Goal: Transaction & Acquisition: Purchase product/service

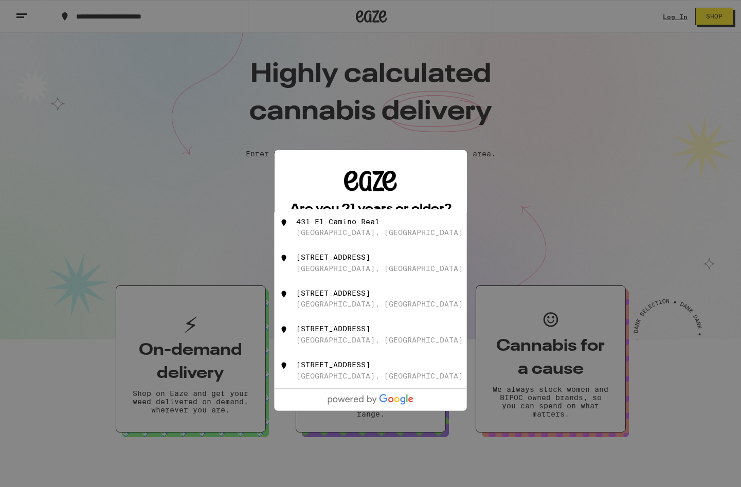
click at [393, 220] on div "[STREET_ADDRESS]" at bounding box center [388, 228] width 184 height 20
type input "[STREET_ADDRESS]"
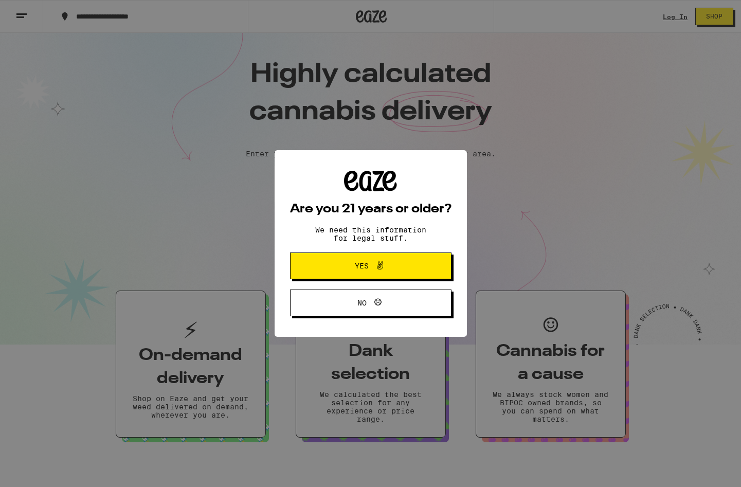
click at [380, 268] on icon at bounding box center [380, 265] width 6 height 9
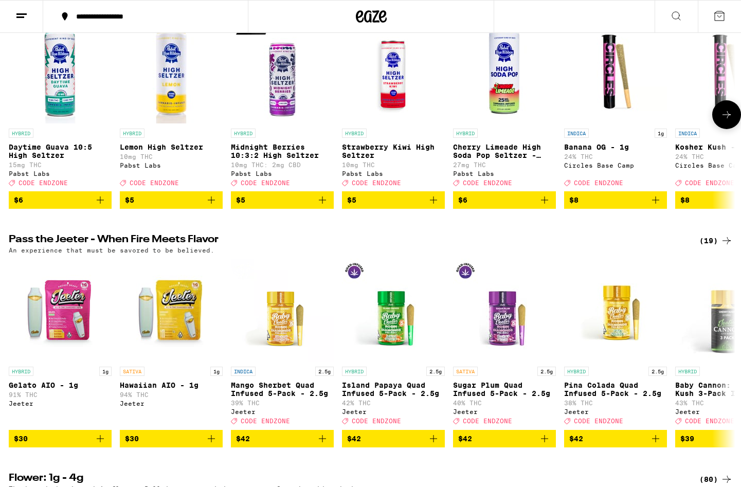
scroll to position [140, 0]
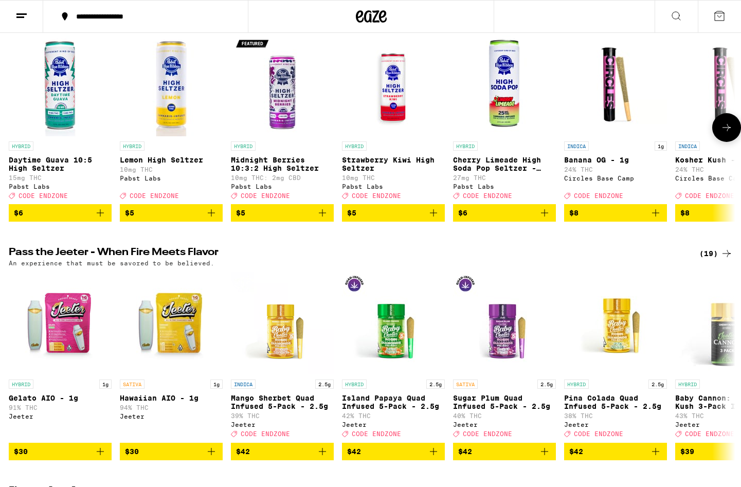
click at [659, 218] on icon "Add to bag" at bounding box center [656, 213] width 12 height 12
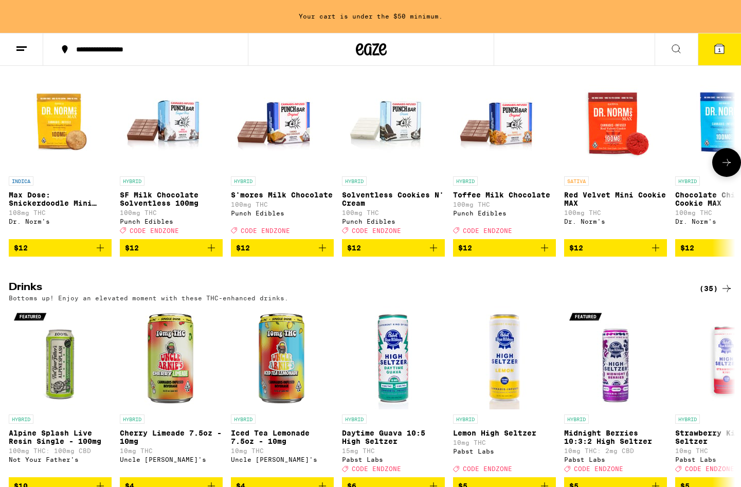
scroll to position [2697, 0]
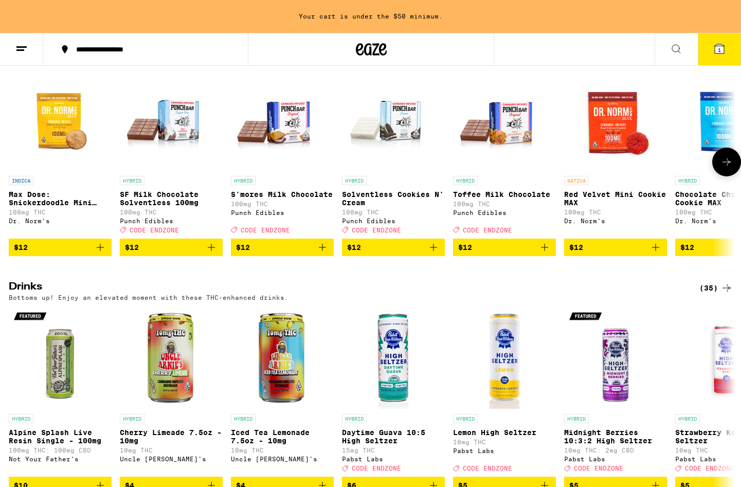
click at [730, 168] on icon at bounding box center [727, 162] width 12 height 12
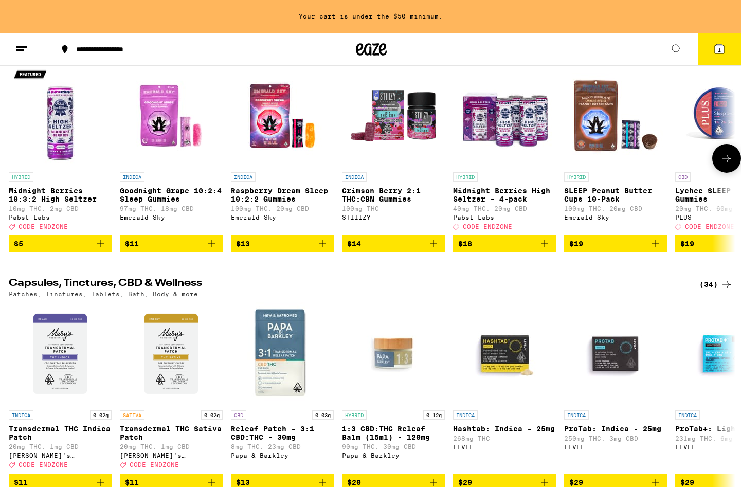
scroll to position [3174, 0]
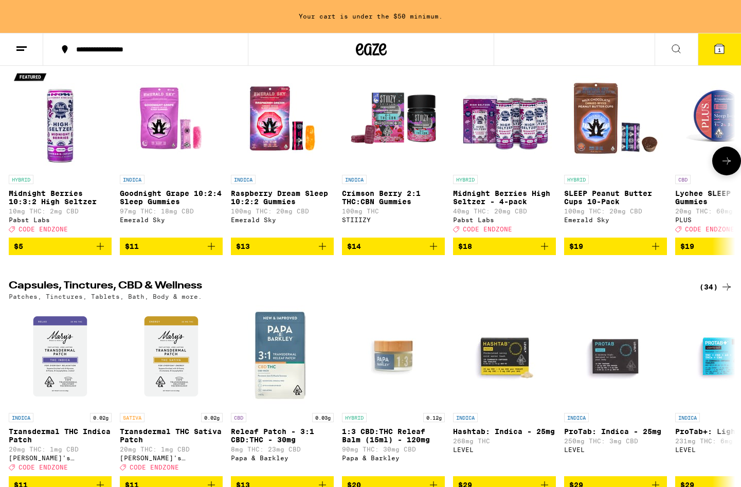
click at [719, 175] on button at bounding box center [726, 161] width 29 height 29
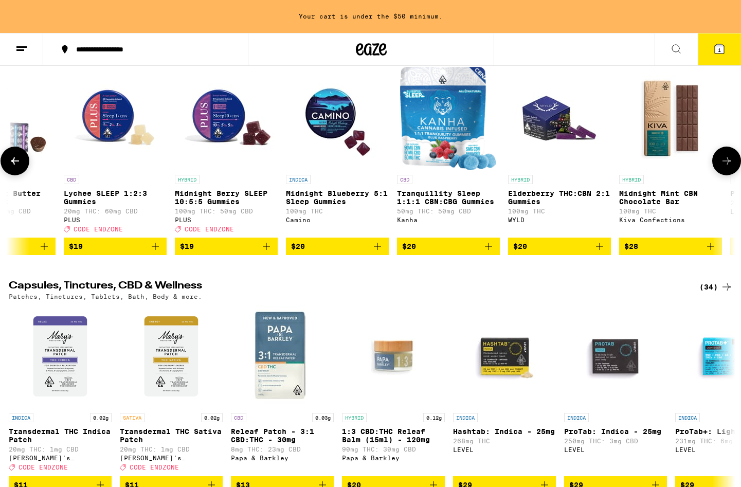
scroll to position [0, 612]
click at [454, 170] on img "Open page for Tranquillity Sleep 1:1:1 CBN:CBG Gummies from Kanha" at bounding box center [448, 118] width 96 height 103
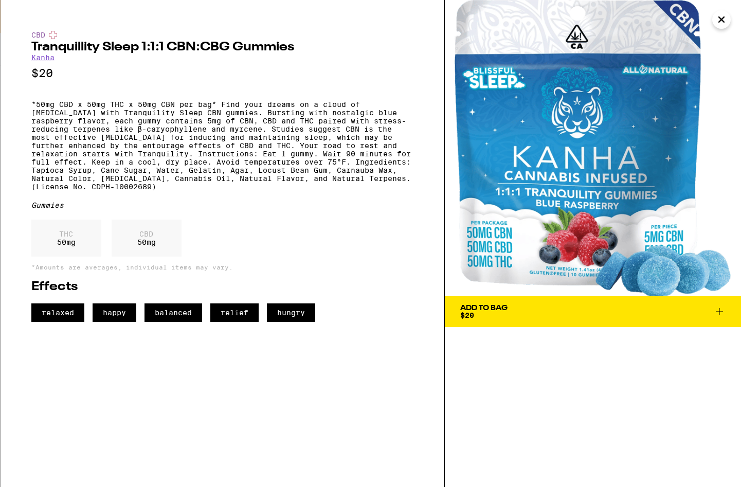
click at [687, 325] on button "Add To Bag $20" at bounding box center [593, 311] width 296 height 31
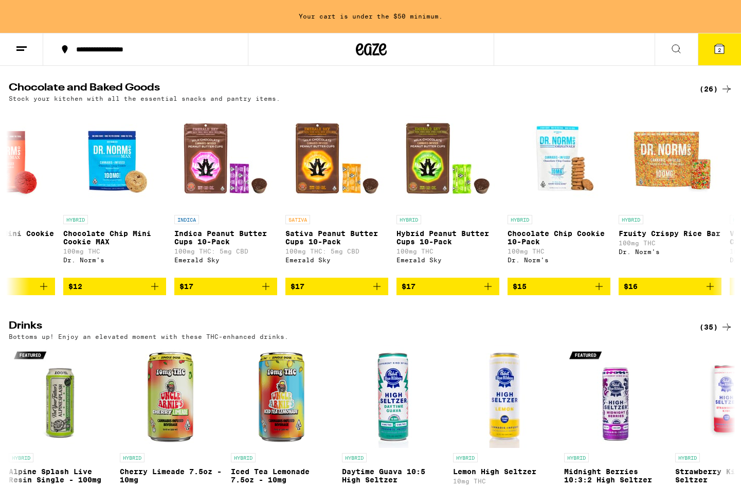
scroll to position [2665, 0]
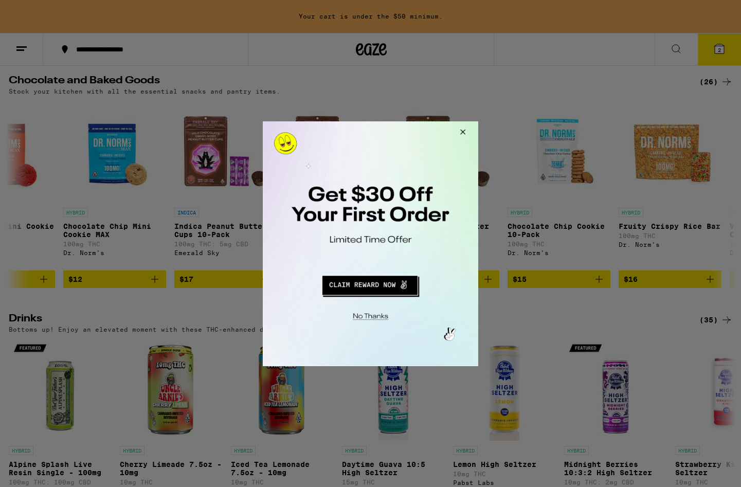
click at [385, 280] on button "Redirect to URL" at bounding box center [369, 283] width 179 height 25
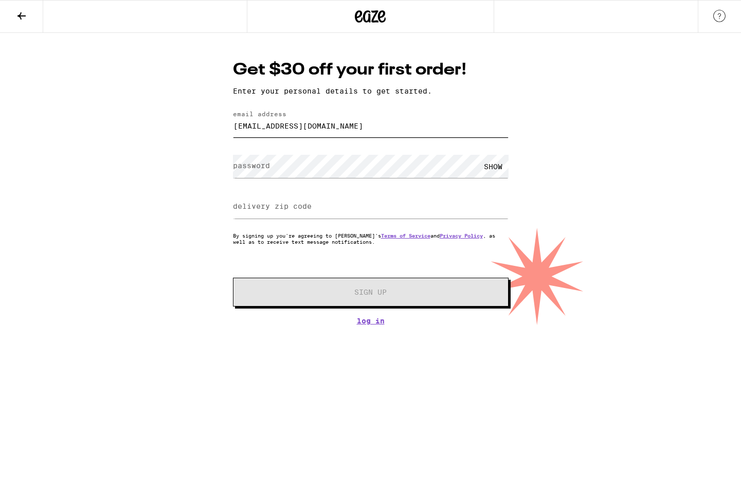
type input "[EMAIL_ADDRESS][DOMAIN_NAME]"
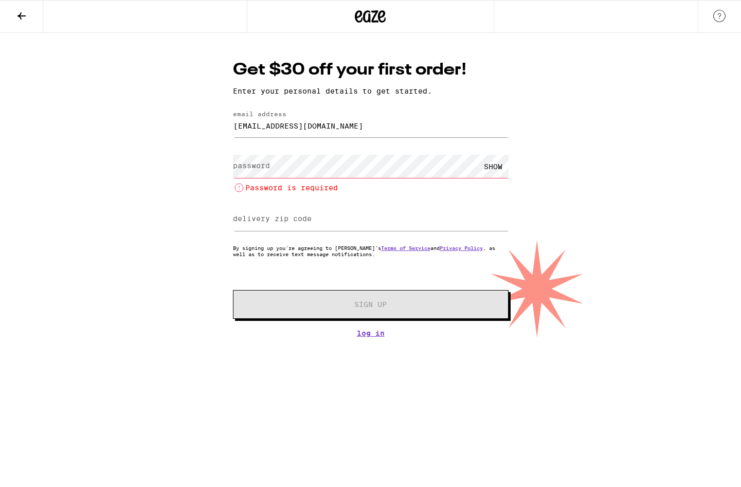
click at [141, 183] on div "Get $30 off your first order! Enter your personal details to get started. email…" at bounding box center [370, 185] width 741 height 305
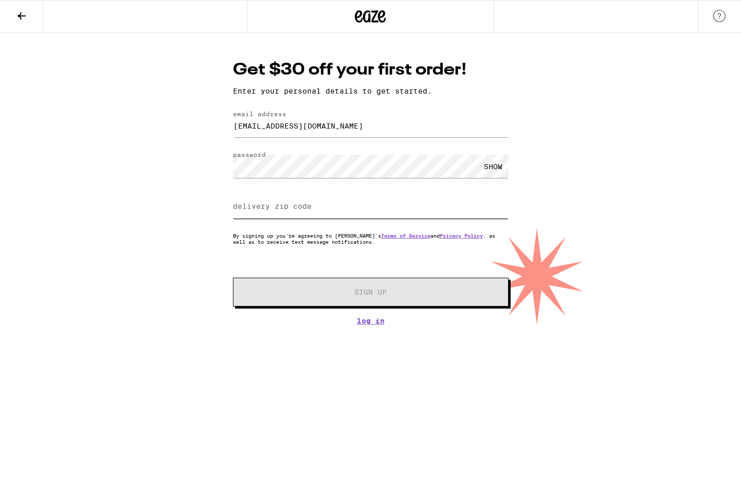
click at [344, 209] on input "delivery zip code" at bounding box center [371, 206] width 276 height 23
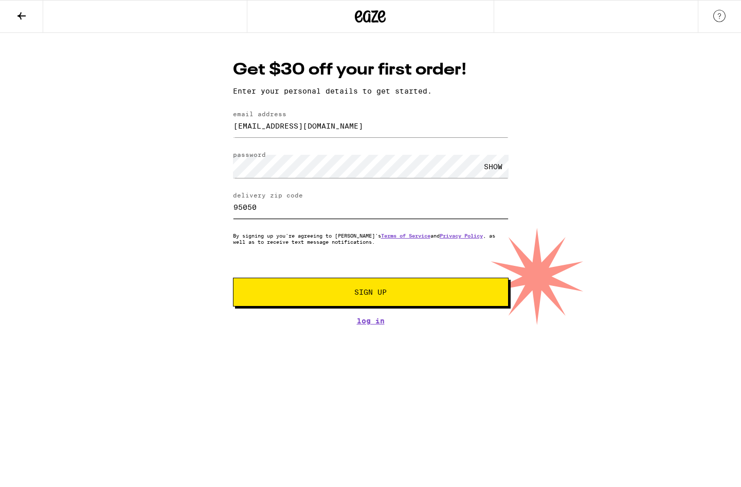
type input "95050"
click at [409, 293] on span "Sign Up" at bounding box center [371, 292] width 205 height 7
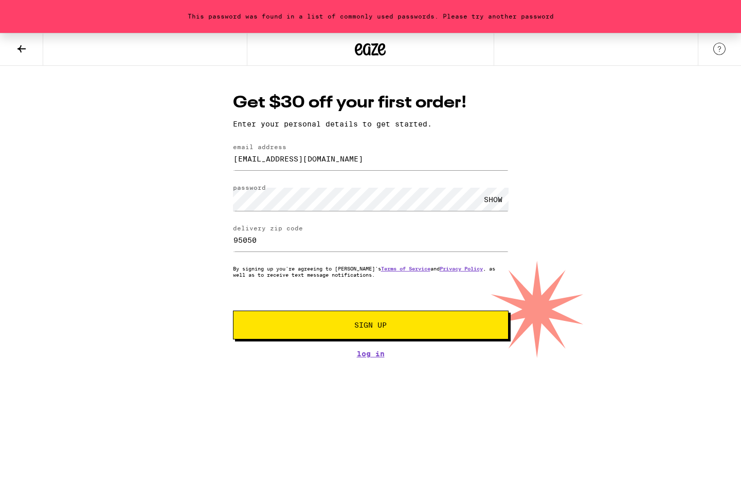
click at [509, 203] on div "Get $30 off your first order! Enter your personal details to get started. email…" at bounding box center [371, 225] width 296 height 266
click at [491, 201] on div "SHOW" at bounding box center [493, 199] width 31 height 23
click at [351, 333] on button "Sign Up" at bounding box center [371, 325] width 276 height 29
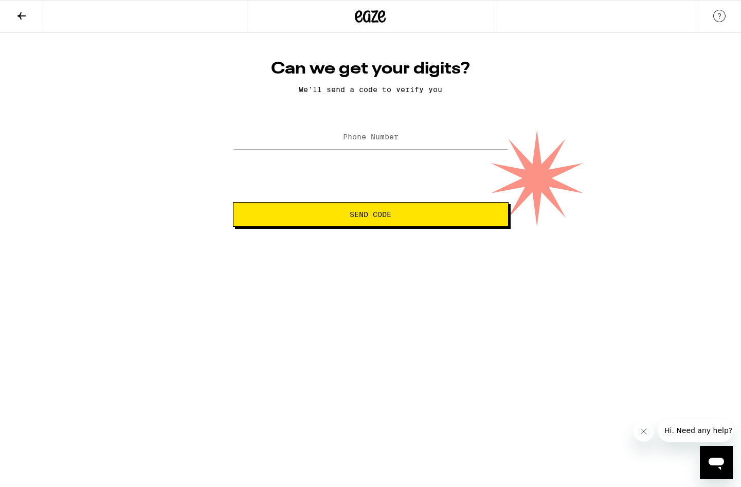
click at [386, 137] on label "Phone Number" at bounding box center [371, 137] width 56 height 8
type input "[PHONE_NUMBER]"
click at [389, 227] on html "Can we get your digits? We'll send a code to verify you Phone Number [PHONE_NUM…" at bounding box center [370, 113] width 741 height 227
click at [405, 216] on span "Send Code" at bounding box center [371, 214] width 258 height 7
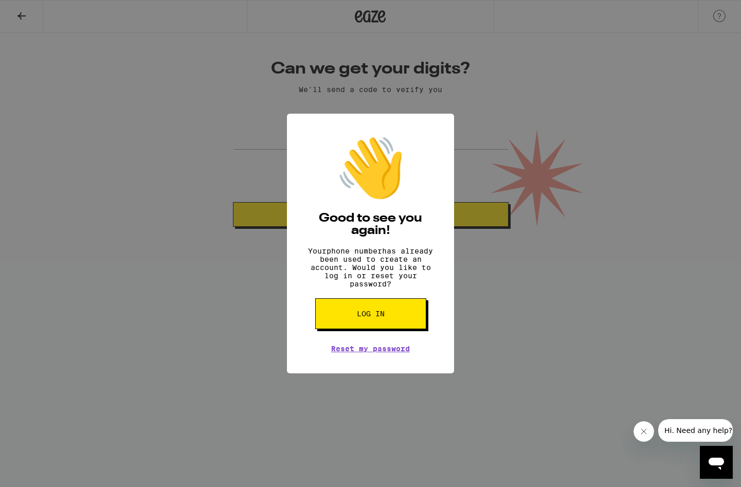
click at [373, 326] on button "Log in" at bounding box center [370, 313] width 111 height 31
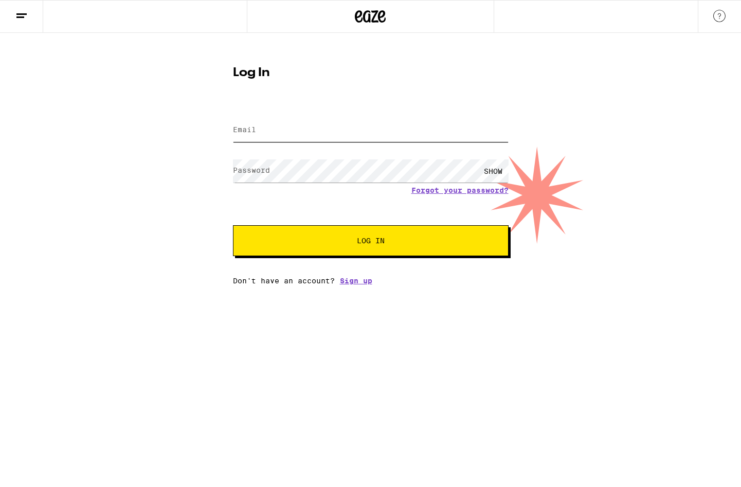
type input "jtschafer@scu.edu"
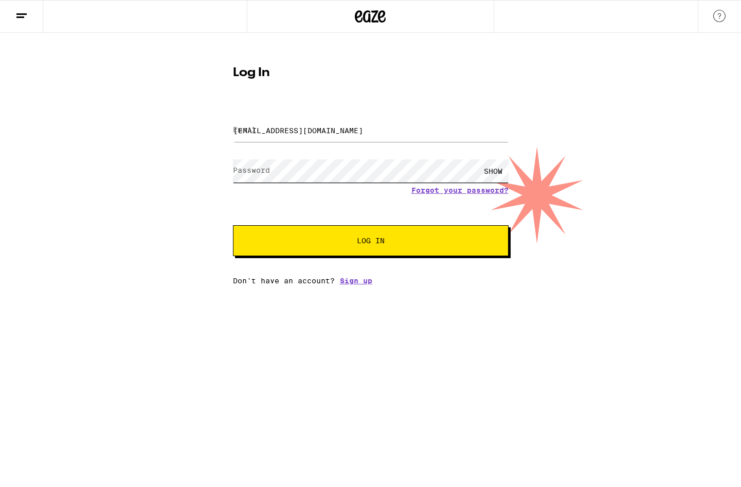
click at [370, 242] on button "Log In" at bounding box center [371, 240] width 276 height 31
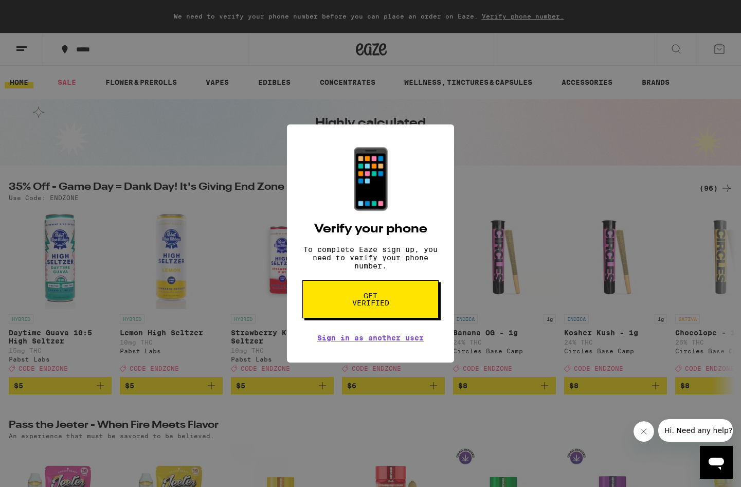
click at [396, 301] on span "Get verified" at bounding box center [370, 299] width 53 height 14
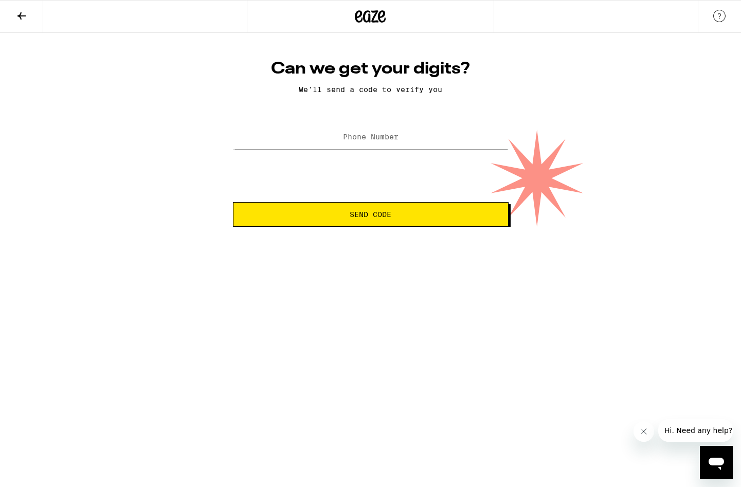
click at [379, 140] on label "Phone Number" at bounding box center [371, 137] width 56 height 8
type input "(925) 699-7450"
click at [373, 210] on button "Send Code" at bounding box center [371, 214] width 276 height 25
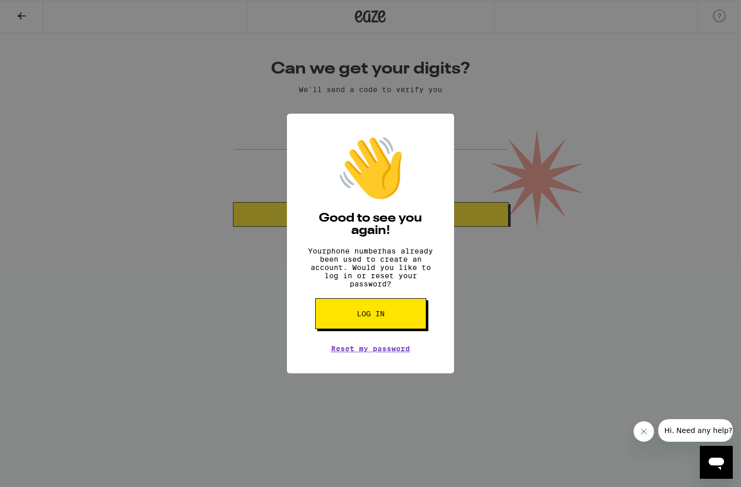
click at [651, 435] on button "Close message from company" at bounding box center [644, 431] width 21 height 21
click at [351, 324] on button "Log in" at bounding box center [370, 313] width 111 height 31
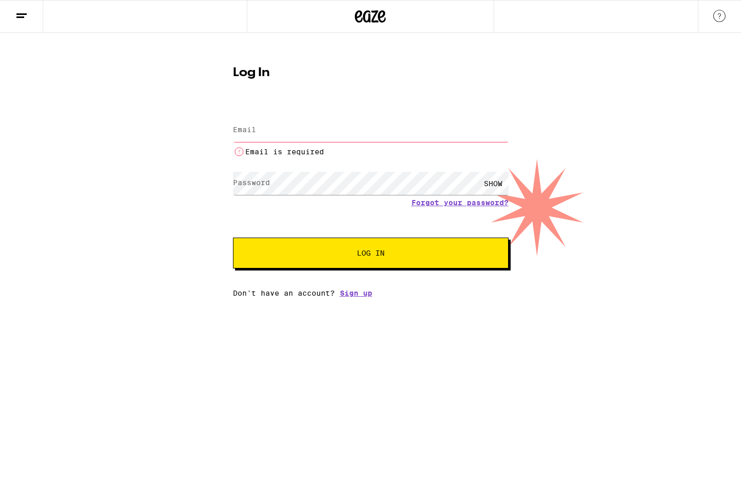
click at [428, 297] on html "Log In Email Email Email is required Password Password SHOW Forgot your passwor…" at bounding box center [370, 148] width 741 height 297
click at [361, 297] on link "Sign up" at bounding box center [356, 293] width 32 height 8
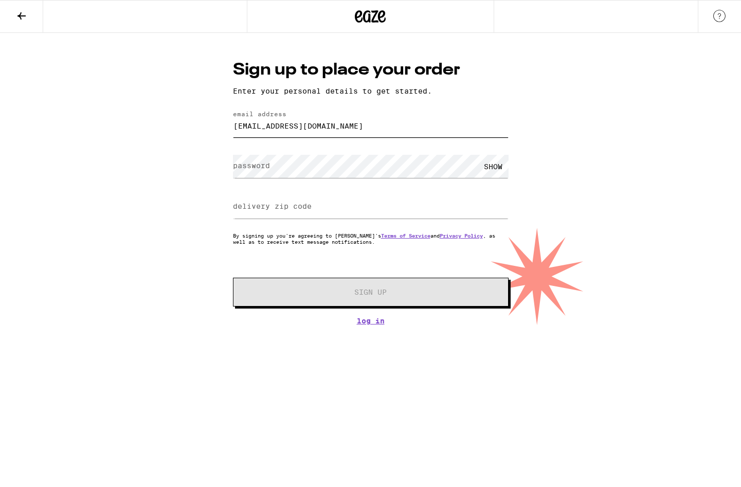
type input "joeschafer2020@gmail.com"
click at [290, 209] on label "delivery zip code" at bounding box center [272, 206] width 79 height 8
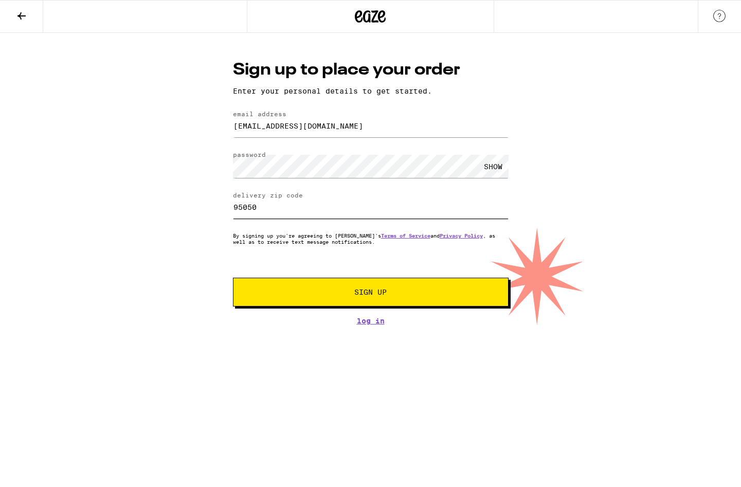
type input "95050"
click at [361, 304] on button "Sign Up" at bounding box center [371, 292] width 276 height 29
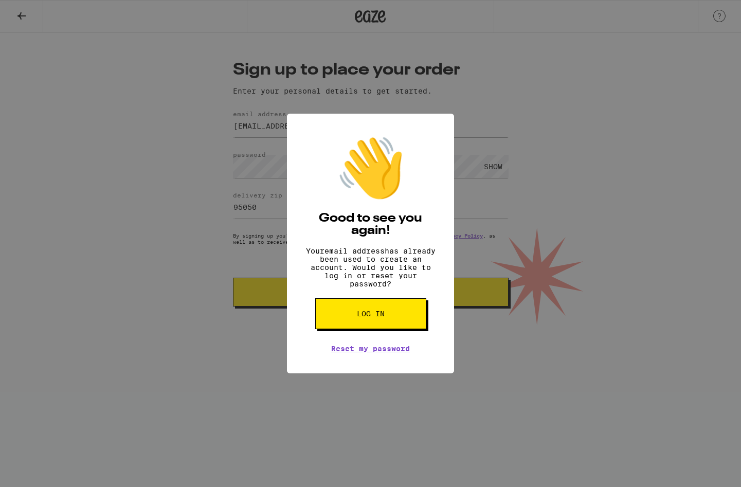
click at [375, 317] on span "Log in" at bounding box center [371, 313] width 28 height 7
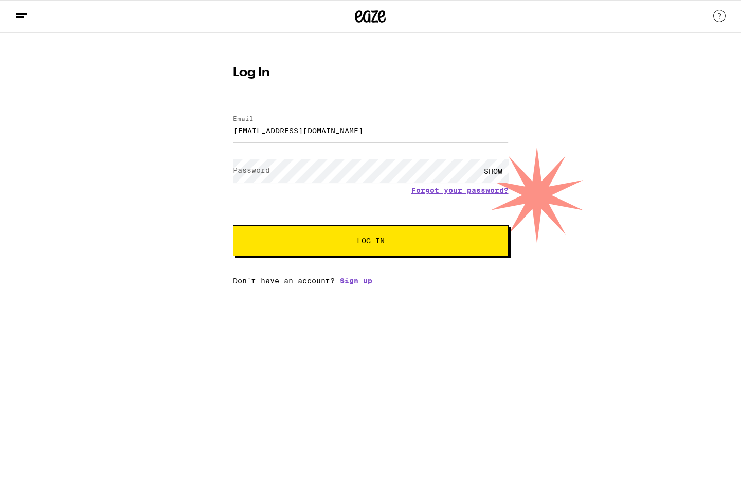
type input "joeschafer2020@gmail.com"
click at [370, 242] on button "Log In" at bounding box center [371, 240] width 276 height 31
